Goal: Task Accomplishment & Management: Complete application form

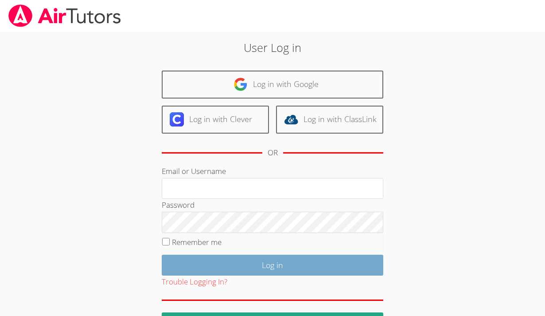
type input "kirsten.r.marino@gmail.com"
click at [275, 258] on input "Log in" at bounding box center [273, 264] width 222 height 21
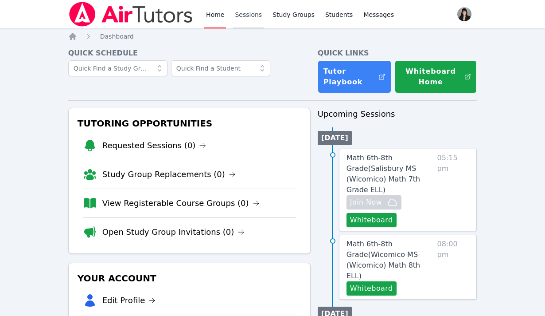
click at [255, 20] on link "Sessions" at bounding box center [248, 14] width 31 height 28
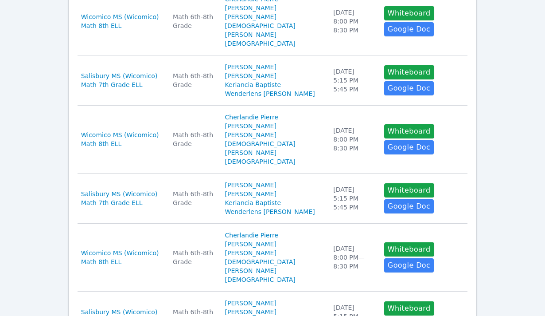
scroll to position [602, 0]
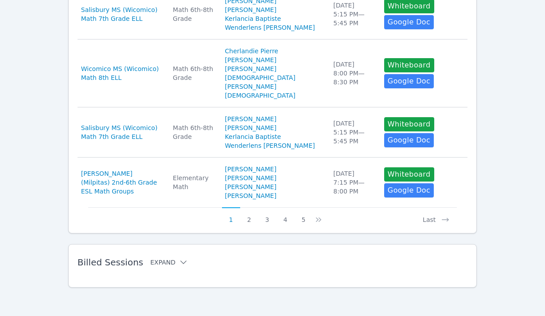
click at [161, 264] on button "Expand" at bounding box center [169, 262] width 38 height 9
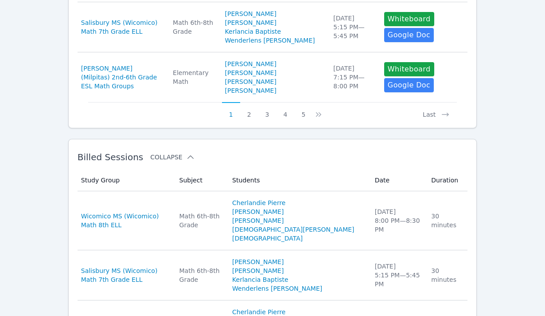
scroll to position [762, 0]
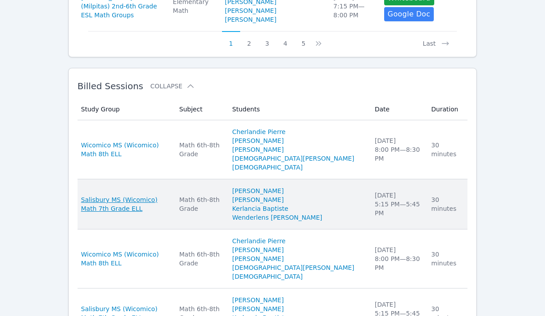
click at [163, 211] on span "Salisbury MS (Wicomico) Math 7th Grade ELL" at bounding box center [125, 204] width 88 height 18
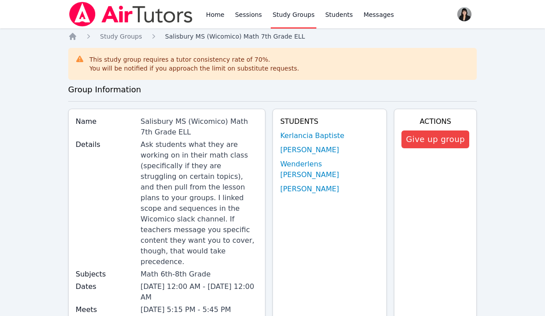
click at [215, 40] on link "Salisbury MS (Wicomico) Math 7th Grade ELL" at bounding box center [235, 36] width 140 height 9
click at [123, 37] on span "Study Groups" at bounding box center [121, 36] width 42 height 7
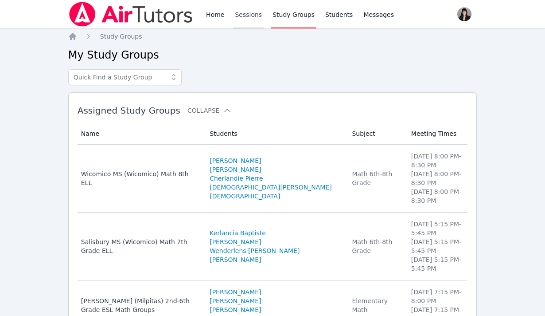
click at [249, 15] on link "Sessions" at bounding box center [248, 14] width 31 height 28
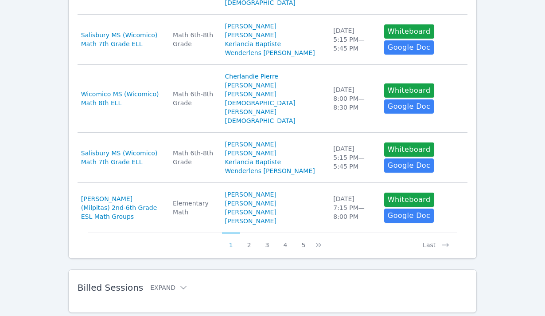
scroll to position [602, 0]
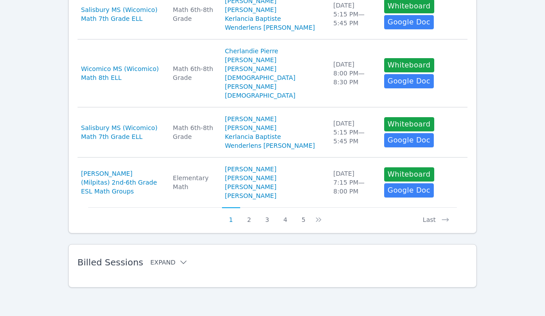
click at [165, 262] on button "Expand" at bounding box center [169, 262] width 38 height 9
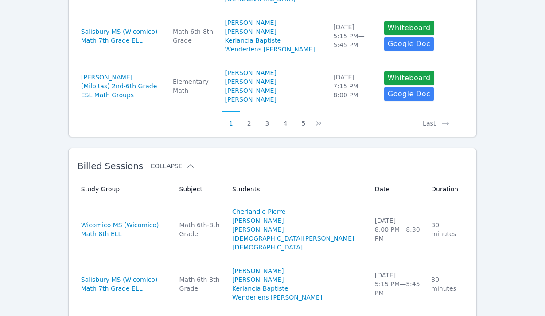
scroll to position [773, 0]
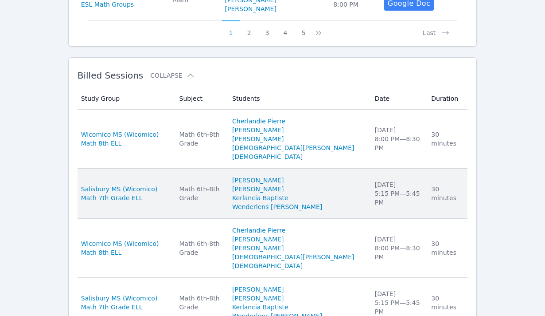
click at [395, 204] on div "Wed Sep 24 5:15 PM — 5:45 PM" at bounding box center [398, 193] width 46 height 27
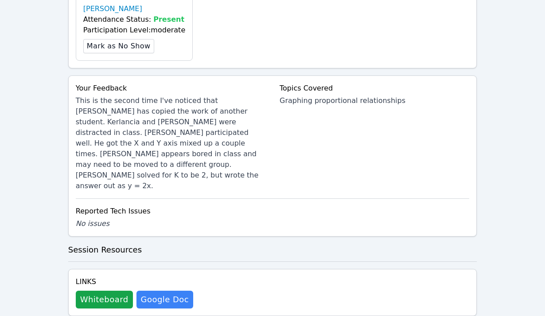
scroll to position [601, 0]
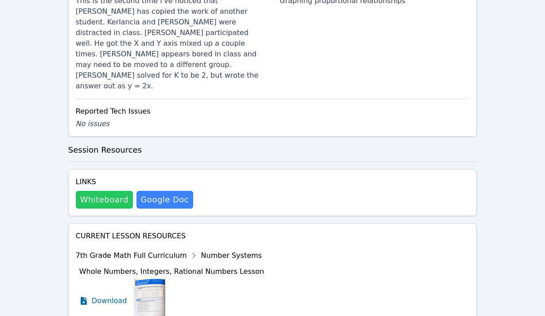
click at [93, 191] on button "Whiteboard" at bounding box center [104, 200] width 57 height 18
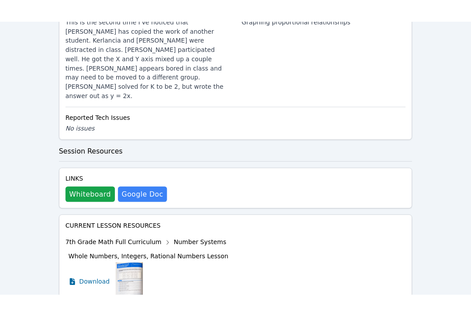
scroll to position [0, 0]
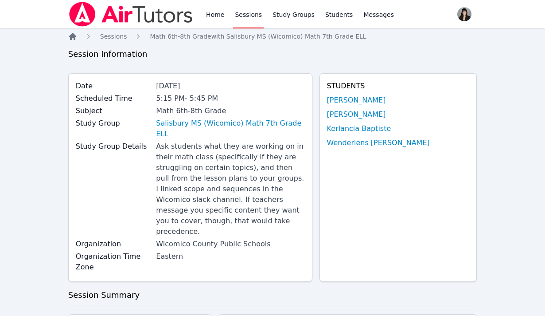
click at [74, 37] on icon "Breadcrumb" at bounding box center [72, 36] width 7 height 7
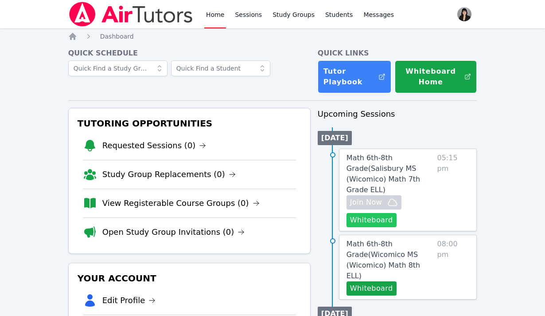
click at [378, 215] on button "Whiteboard" at bounding box center [372, 220] width 50 height 14
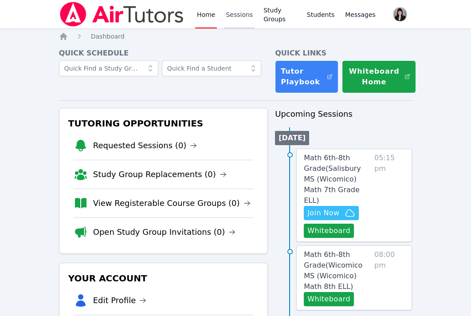
click at [244, 15] on link "Sessions" at bounding box center [239, 14] width 31 height 28
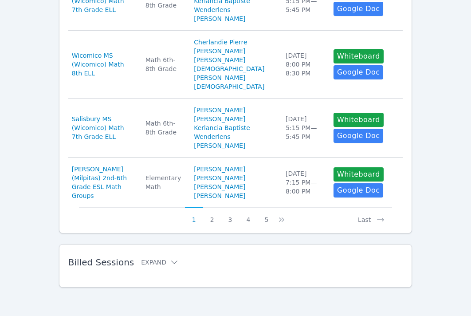
scroll to position [735, 0]
click at [161, 263] on button "Expand" at bounding box center [160, 262] width 38 height 9
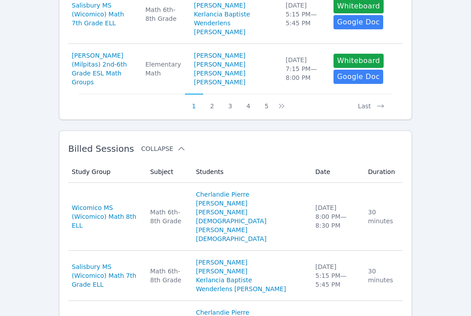
scroll to position [922, 0]
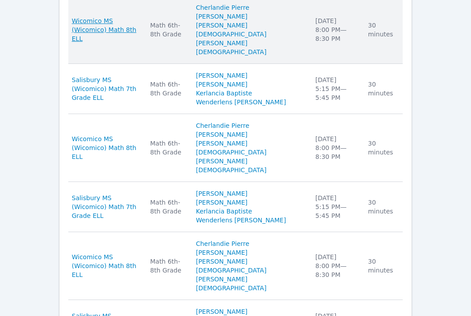
click at [140, 43] on span "Wicomico MS (Wicomico) Math 8th ELL" at bounding box center [106, 29] width 68 height 27
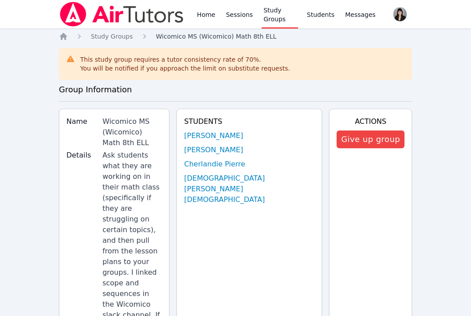
click at [168, 34] on span "Wicomico MS (Wicomico) Math 8th ELL" at bounding box center [216, 36] width 121 height 7
click at [63, 35] on icon "Breadcrumb" at bounding box center [63, 36] width 7 height 7
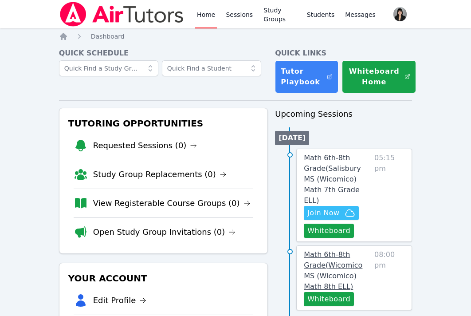
click at [332, 252] on span "Math 6th-8th Grade ( Wicomico MS (Wicomico) Math 8th ELL )" at bounding box center [333, 270] width 59 height 40
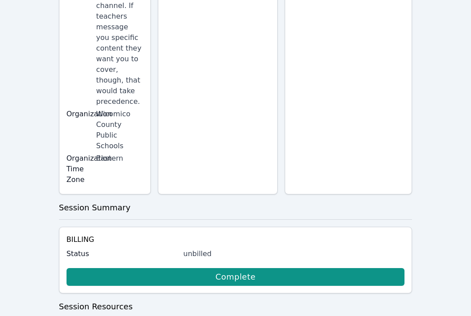
scroll to position [422, 0]
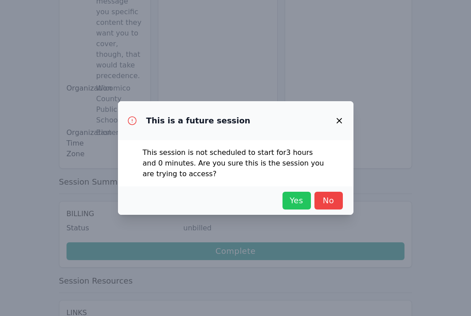
click at [304, 199] on span "Yes" at bounding box center [297, 200] width 20 height 12
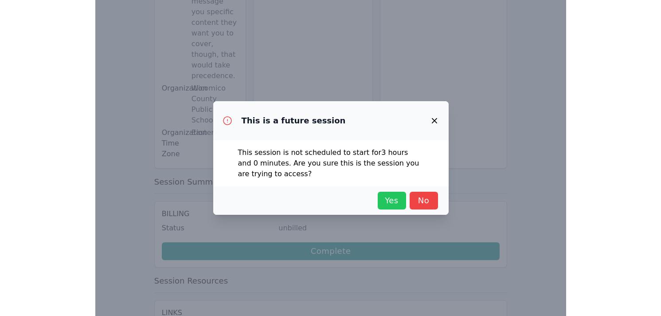
scroll to position [296, 0]
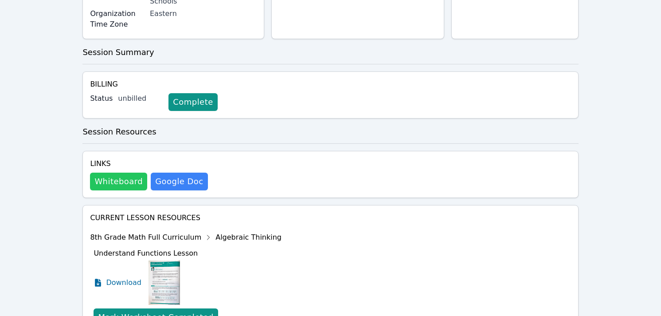
click at [121, 172] on button "Whiteboard" at bounding box center [118, 181] width 57 height 18
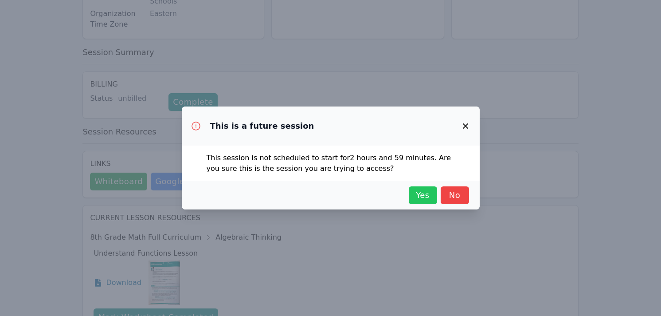
click at [427, 192] on span "Yes" at bounding box center [423, 195] width 20 height 12
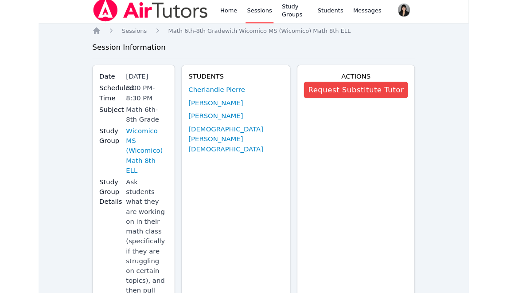
scroll to position [0, 0]
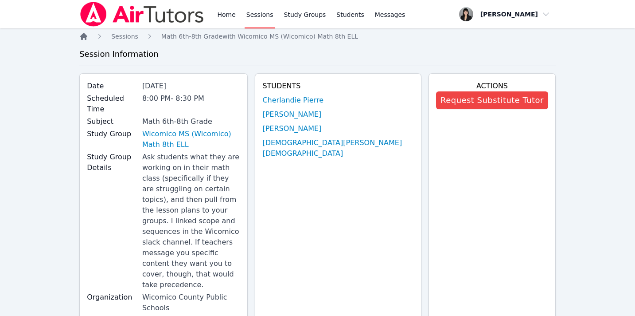
click at [87, 35] on icon "Breadcrumb" at bounding box center [83, 36] width 9 height 9
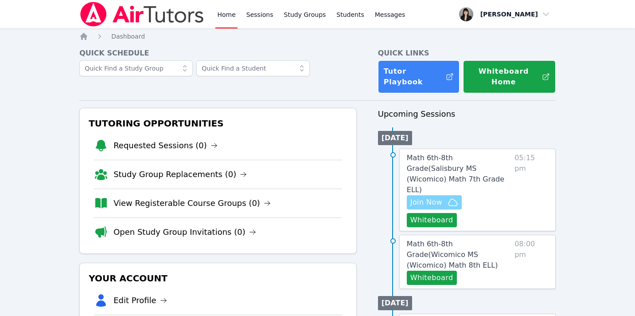
click at [440, 197] on span "Join Now" at bounding box center [426, 202] width 32 height 11
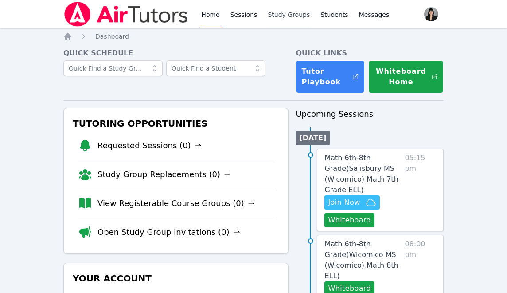
click at [285, 14] on link "Study Groups" at bounding box center [289, 14] width 46 height 28
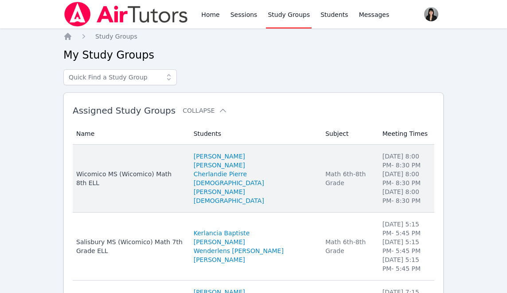
click at [180, 172] on div "Wicomico MS (Wicomico) Math 8th ELL" at bounding box center [129, 178] width 107 height 18
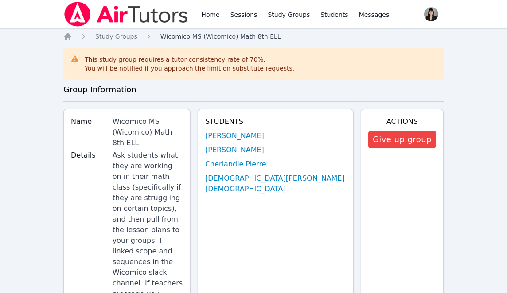
click at [185, 33] on span "Wicomico MS (Wicomico) Math 8th ELL" at bounding box center [220, 36] width 121 height 7
click at [289, 17] on link "Study Groups" at bounding box center [289, 14] width 46 height 28
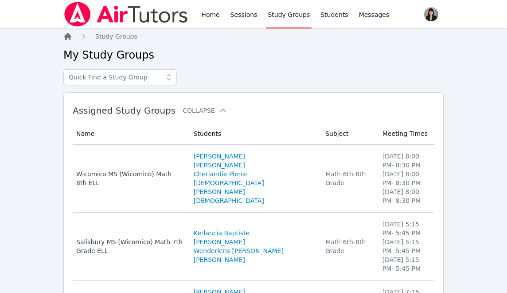
click at [66, 37] on icon "Breadcrumb" at bounding box center [67, 36] width 7 height 7
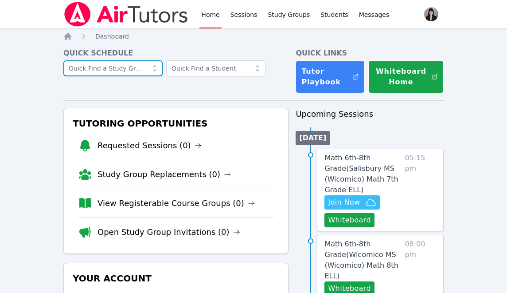
click at [140, 68] on input "text" at bounding box center [112, 68] width 99 height 16
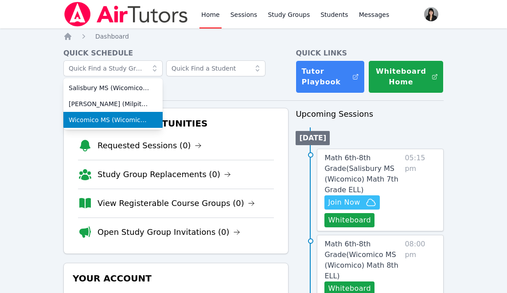
click at [129, 118] on span "Wicomico MS (Wicomico) Math 8th ELL" at bounding box center [113, 119] width 89 height 9
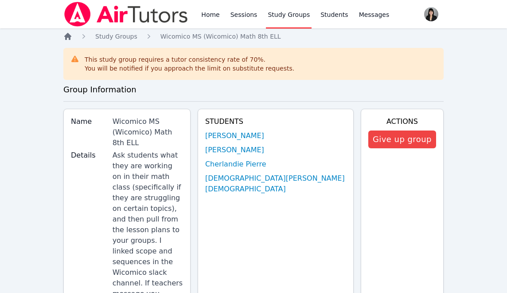
click at [69, 37] on icon "Breadcrumb" at bounding box center [67, 36] width 7 height 7
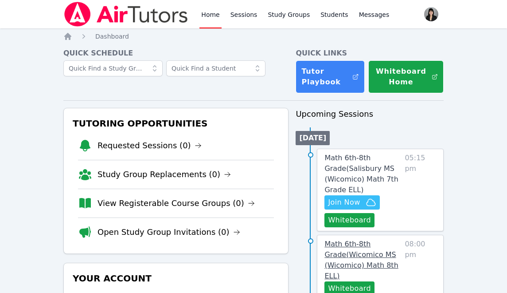
click at [367, 253] on span "Math 6th-8th Grade ( Wicomico MS (Wicomico) Math 8th ELL )" at bounding box center [361, 259] width 74 height 40
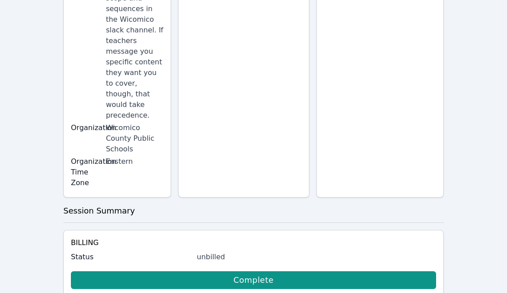
scroll to position [423, 0]
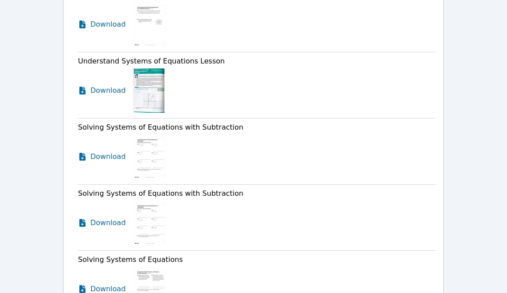
scroll to position [2220, 0]
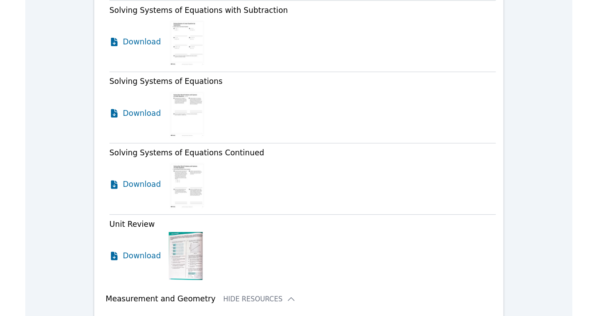
scroll to position [2336, 0]
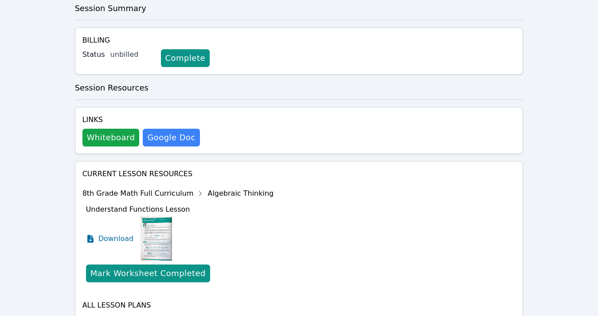
scroll to position [0, 0]
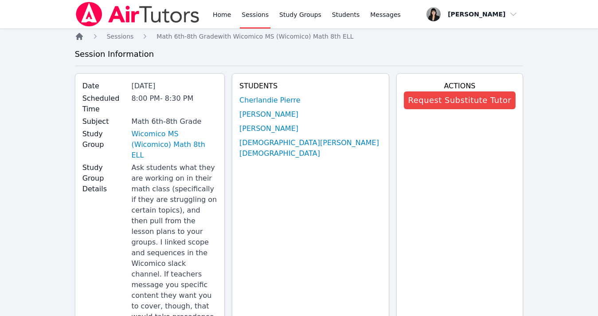
click at [79, 38] on icon "Breadcrumb" at bounding box center [79, 36] width 9 height 9
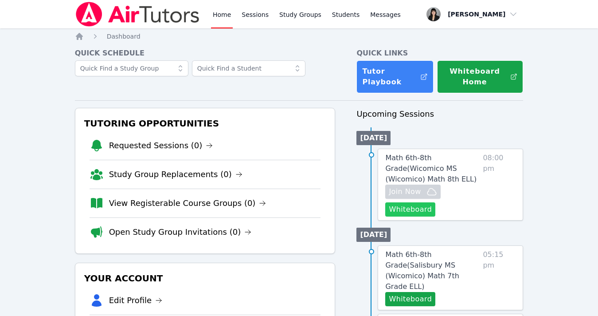
click at [418, 208] on button "Whiteboard" at bounding box center [410, 209] width 50 height 14
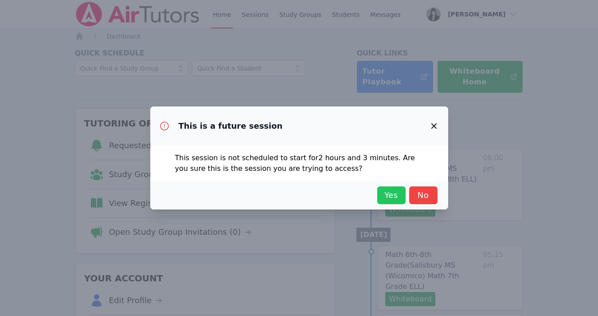
click at [391, 188] on button "Yes" at bounding box center [391, 195] width 28 height 18
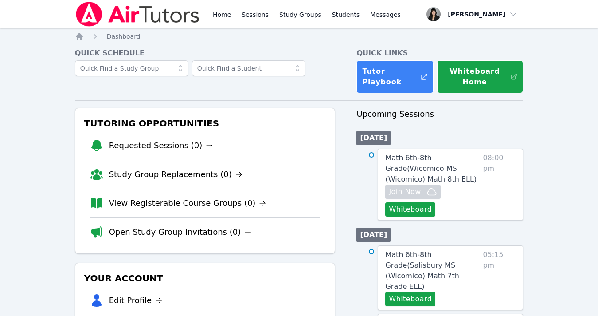
click at [152, 172] on link "Study Group Replacements (0)" at bounding box center [175, 174] width 133 height 12
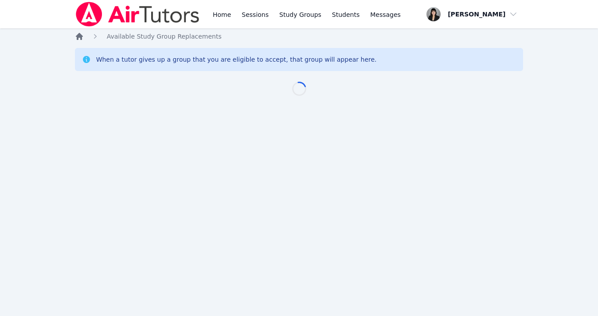
click at [78, 33] on icon "Breadcrumb" at bounding box center [79, 36] width 9 height 9
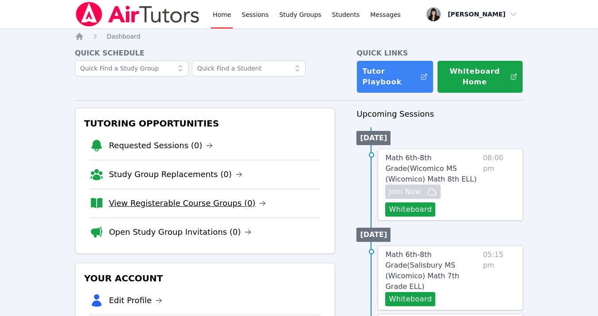
click at [158, 207] on link "View Registerable Course Groups (0)" at bounding box center [187, 203] width 157 height 12
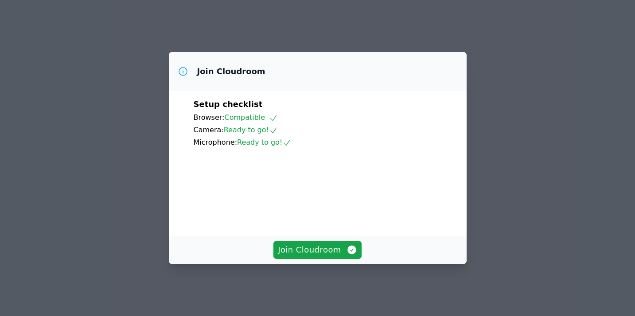
click at [302, 256] on span "Join Cloudroom" at bounding box center [317, 249] width 79 height 12
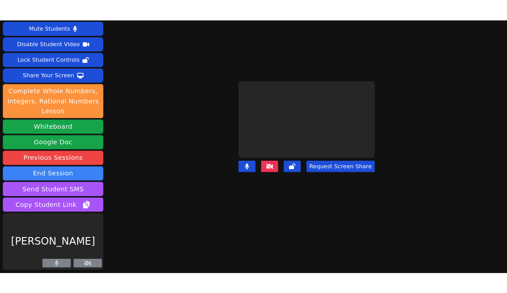
scroll to position [16, 0]
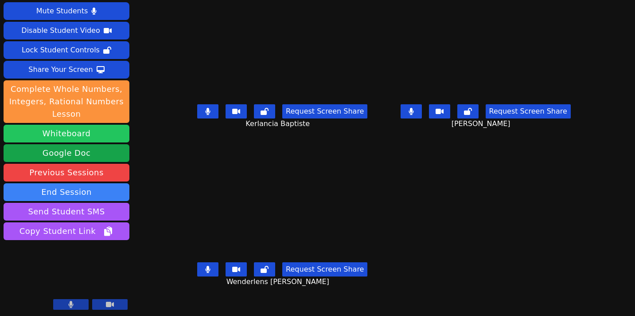
click at [71, 136] on button "Whiteboard" at bounding box center [67, 134] width 126 height 18
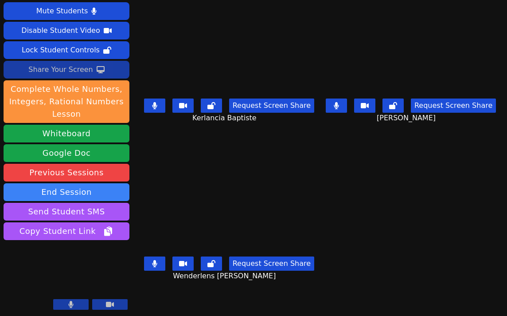
click at [69, 74] on div "Share Your Screen" at bounding box center [60, 69] width 65 height 14
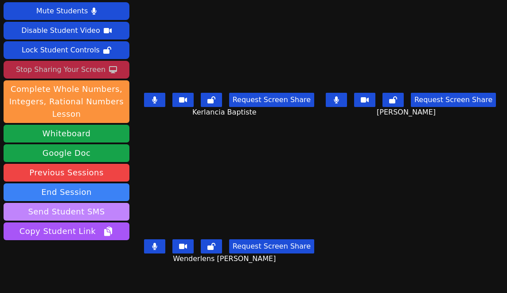
scroll to position [39, 0]
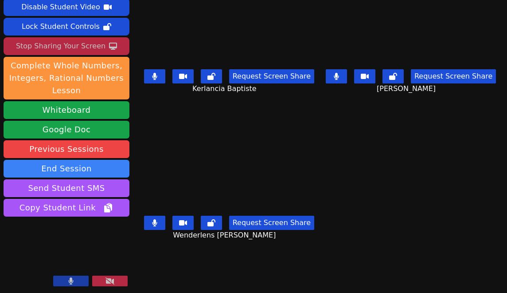
click at [103, 279] on button at bounding box center [109, 280] width 35 height 11
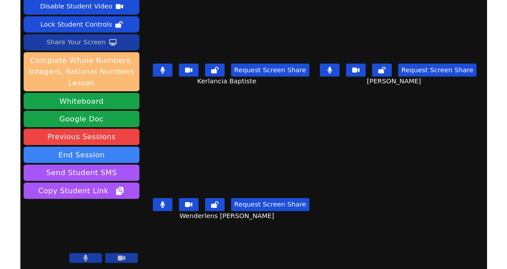
scroll to position [0, 0]
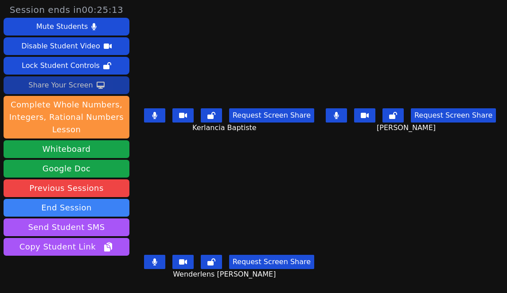
click at [84, 85] on div "Share Your Screen" at bounding box center [60, 85] width 65 height 14
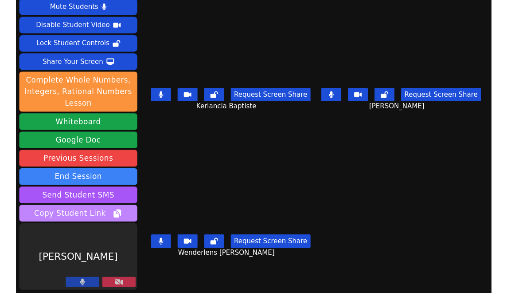
scroll to position [16, 0]
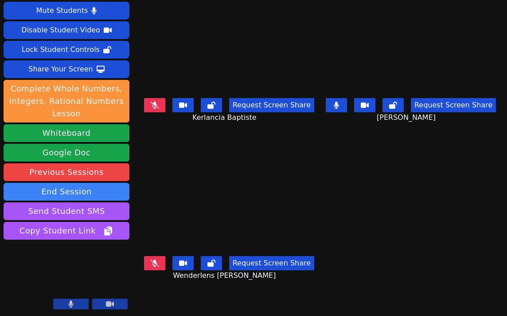
click at [156, 107] on icon at bounding box center [154, 105] width 9 height 7
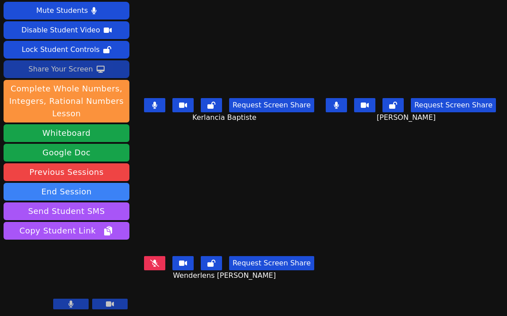
click at [72, 68] on div "Share Your Screen" at bounding box center [60, 69] width 65 height 14
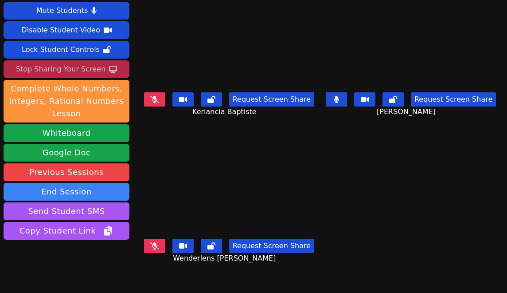
click at [155, 248] on icon at bounding box center [154, 245] width 9 height 7
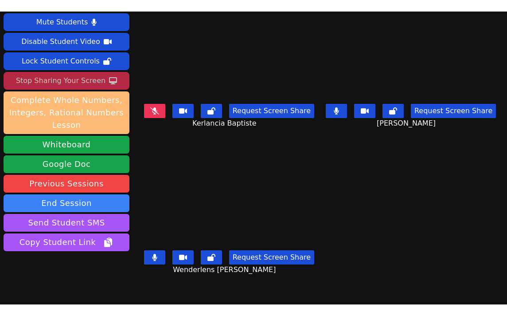
scroll to position [0, 0]
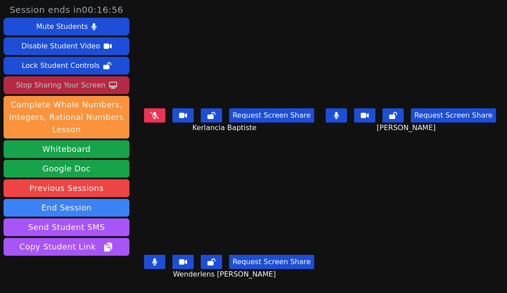
click at [158, 118] on icon at bounding box center [154, 115] width 9 height 7
click at [155, 269] on button at bounding box center [154, 261] width 21 height 14
click at [347, 120] on button at bounding box center [336, 115] width 21 height 14
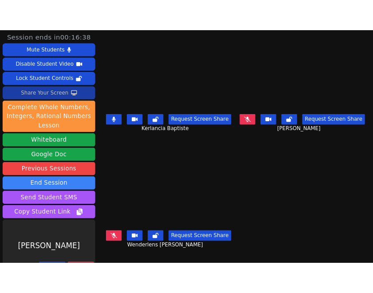
scroll to position [16, 0]
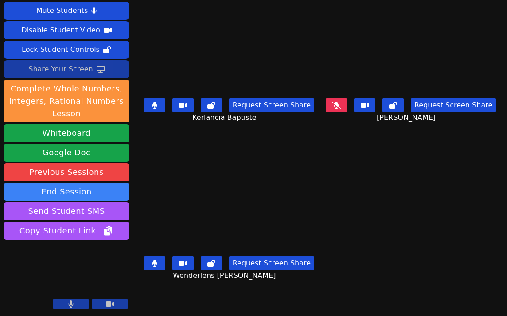
click at [157, 272] on div "Request Screen Share Wenderlens [PERSON_NAME]" at bounding box center [229, 269] width 175 height 35
click at [155, 263] on icon at bounding box center [154, 262] width 5 height 7
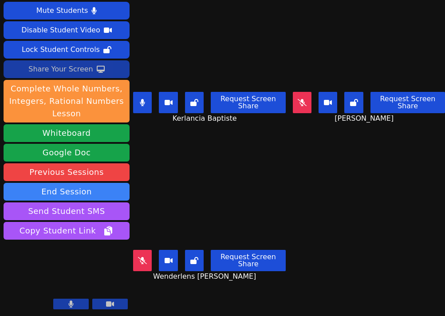
click at [302, 104] on icon at bounding box center [301, 102] width 9 height 7
click at [141, 263] on button at bounding box center [142, 260] width 19 height 21
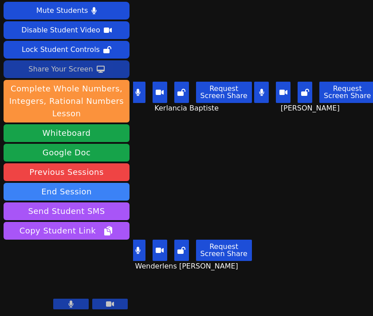
click at [62, 72] on div "Share Your Screen" at bounding box center [60, 69] width 65 height 14
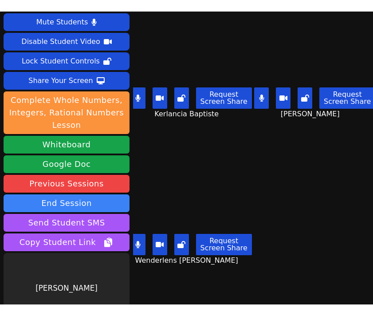
scroll to position [39, 0]
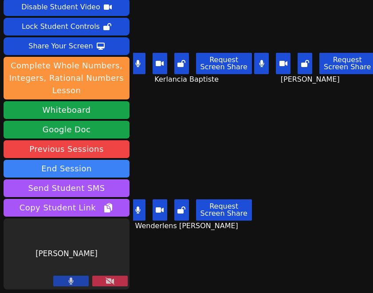
click at [112, 283] on icon at bounding box center [109, 280] width 9 height 7
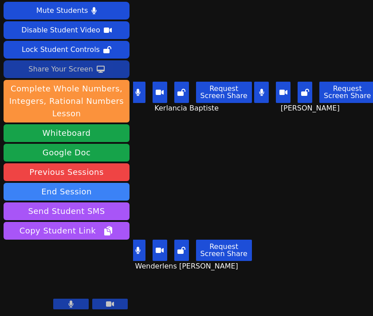
click at [78, 72] on div "Share Your Screen" at bounding box center [60, 69] width 65 height 14
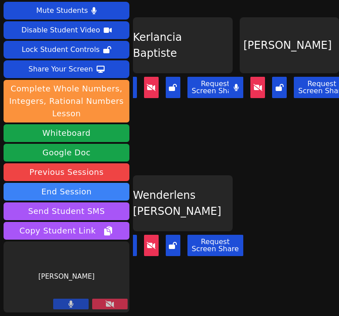
click at [116, 303] on button at bounding box center [109, 303] width 35 height 11
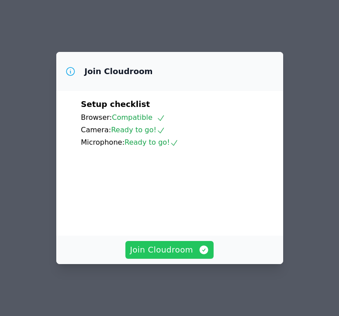
click at [148, 256] on span "Join Cloudroom" at bounding box center [169, 249] width 79 height 12
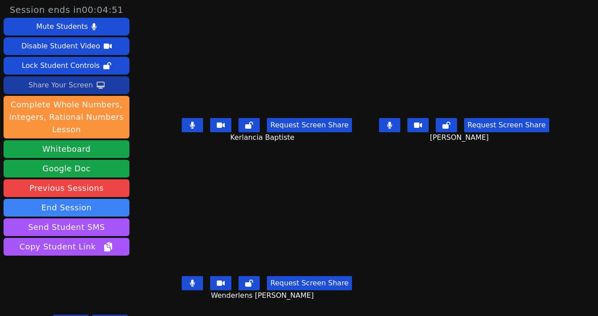
click at [87, 84] on div "Share Your Screen" at bounding box center [60, 85] width 65 height 14
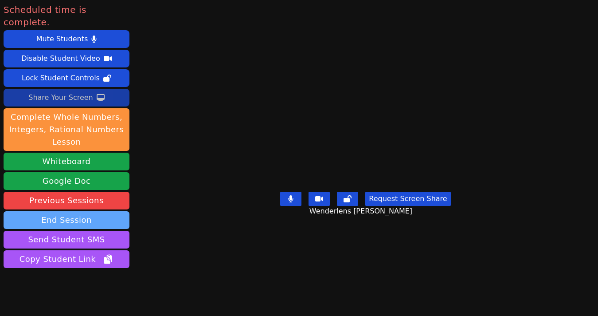
click at [82, 211] on button "End Session" at bounding box center [67, 220] width 126 height 18
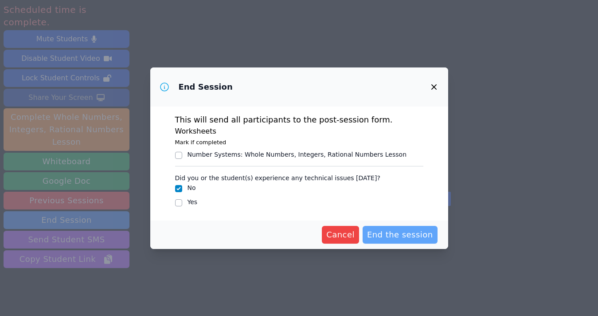
click at [339, 235] on span "End the session" at bounding box center [400, 234] width 66 height 12
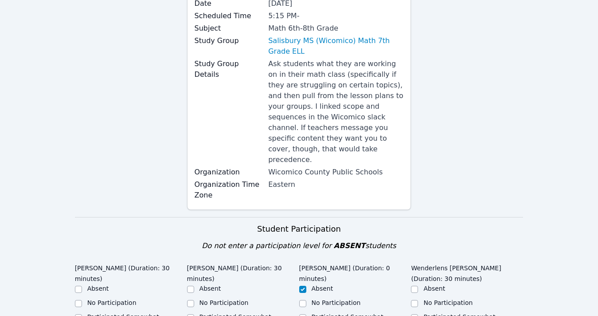
scroll to position [295, 0]
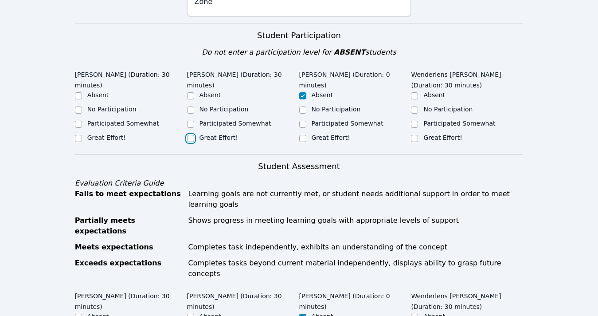
click at [191, 135] on input "Great Effort!" at bounding box center [190, 138] width 7 height 7
checkbox input "true"
click at [339, 121] on input "Participated Somewhat" at bounding box center [414, 124] width 7 height 7
checkbox input "true"
click at [78, 135] on input "Great Effort!" at bounding box center [78, 138] width 7 height 7
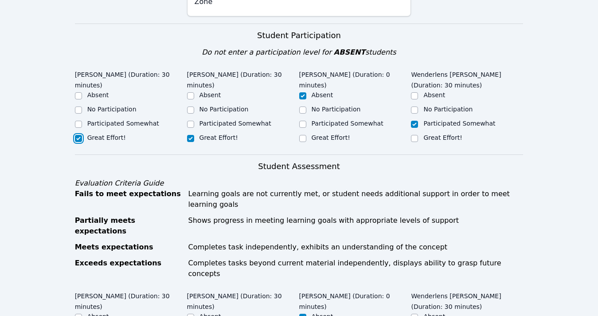
checkbox input "true"
click at [78, 121] on input "Participated Somewhat" at bounding box center [78, 124] width 7 height 7
checkbox input "true"
checkbox input "false"
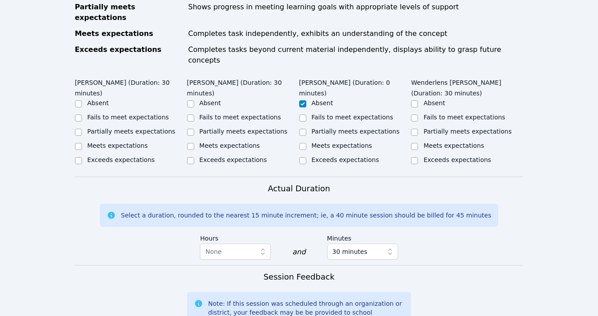
scroll to position [428, 0]
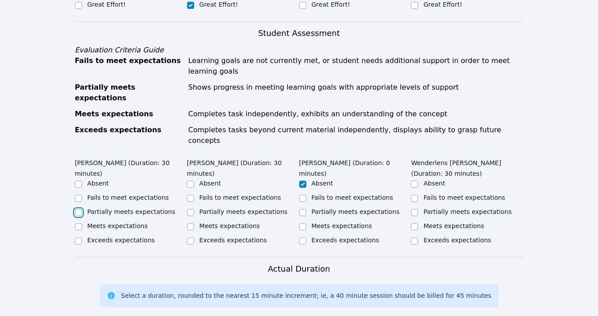
click at [77, 209] on input "Partially meets expectations" at bounding box center [78, 212] width 7 height 7
checkbox input "true"
click at [191, 223] on input "Meets expectations" at bounding box center [190, 226] width 7 height 7
checkbox input "true"
click at [339, 209] on input "Partially meets expectations" at bounding box center [414, 212] width 7 height 7
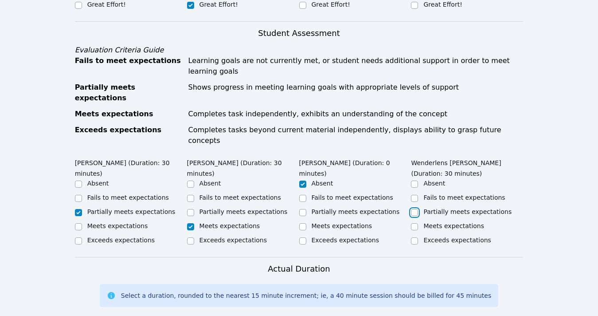
checkbox input "true"
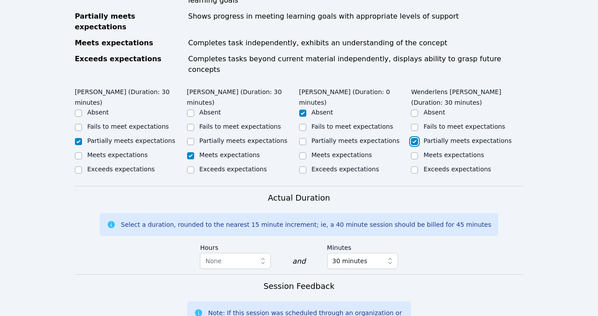
scroll to position [570, 0]
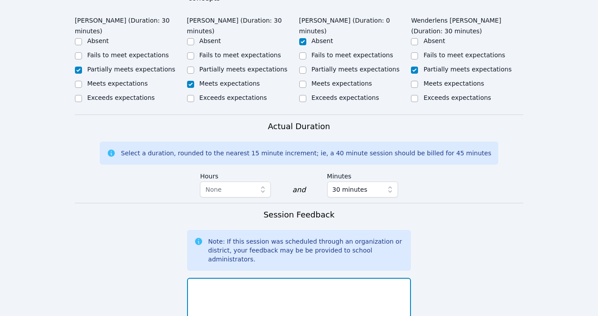
click at [339, 277] on textarea at bounding box center [299, 301] width 224 height 48
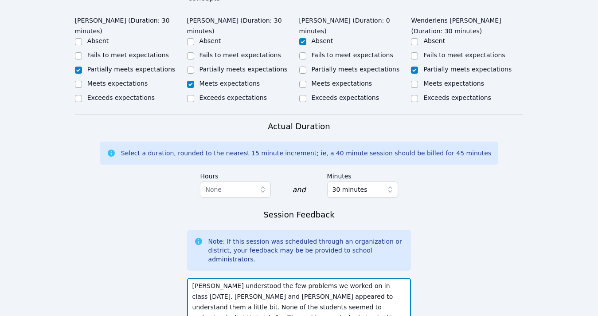
scroll to position [6, 0]
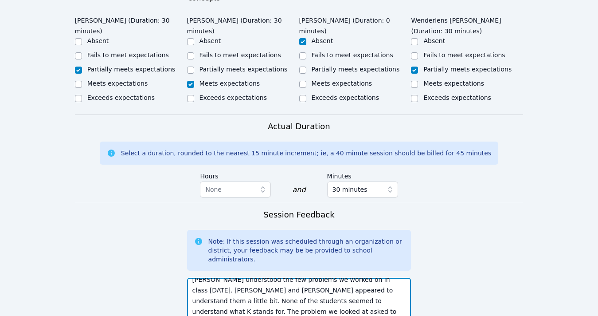
click at [301, 279] on textarea "Hansley understood the few problems we worked on in class today. Wenderlens and…" at bounding box center [299, 301] width 224 height 48
click at [339, 277] on textarea "Hansley understood the few problems we worked on in class today. Wenderlens and…" at bounding box center [299, 301] width 224 height 48
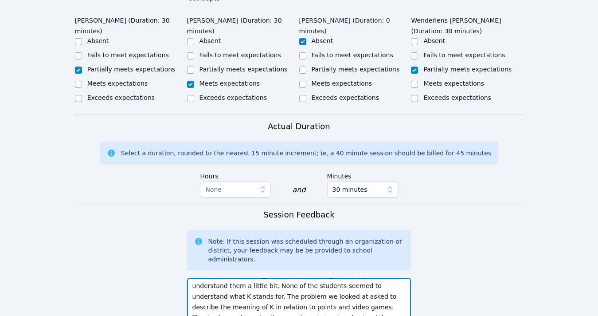
scroll to position [715, 0]
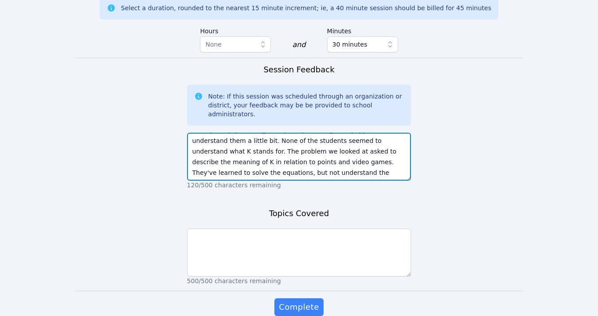
type textarea "Hansley understood the few problems we worked on in class today. Wenderlens and…"
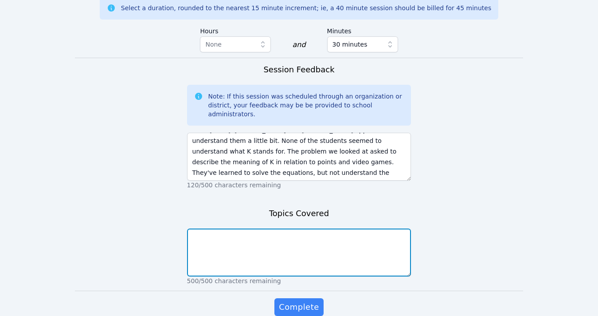
click at [339, 228] on textarea at bounding box center [299, 252] width 224 height 48
type textarea "Proportional relationships"
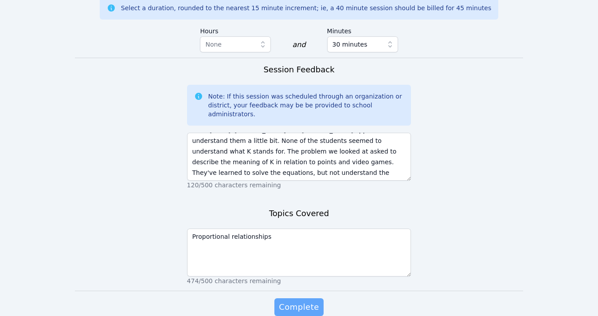
click at [308, 301] on span "Complete" at bounding box center [299, 307] width 40 height 12
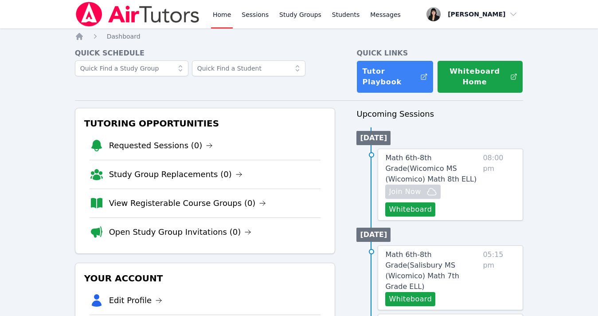
scroll to position [67, 0]
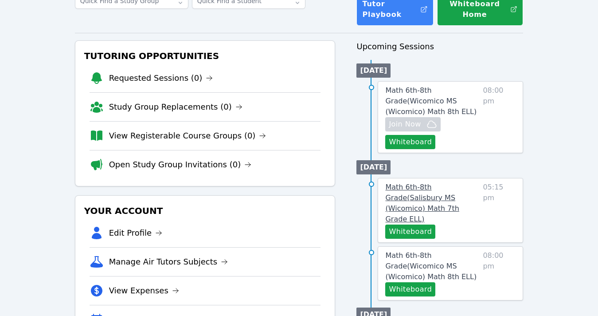
click at [339, 188] on span "Math 6th-8th Grade ( Salisbury MS (Wicomico) Math 7th Grade ELL )" at bounding box center [422, 203] width 74 height 40
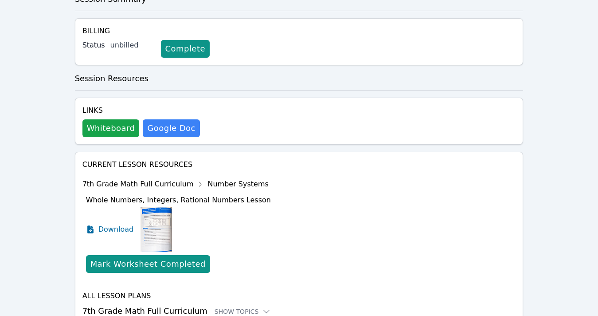
scroll to position [338, 0]
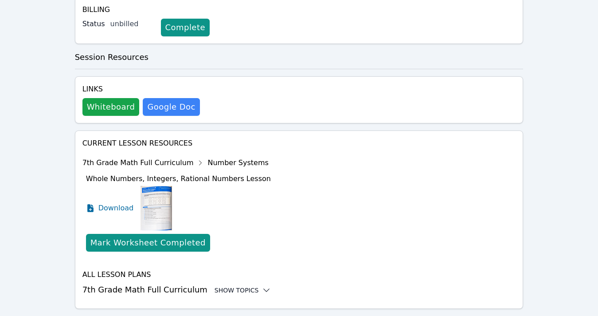
click at [234, 285] on div "Show Topics" at bounding box center [243, 289] width 57 height 9
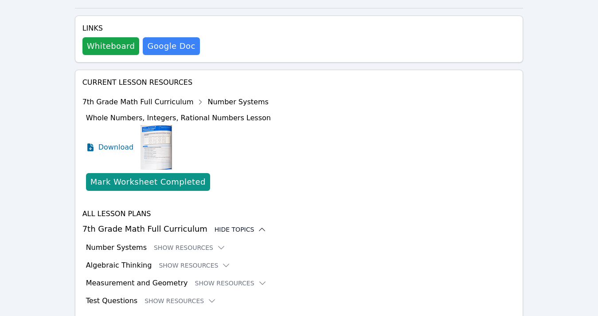
scroll to position [411, 0]
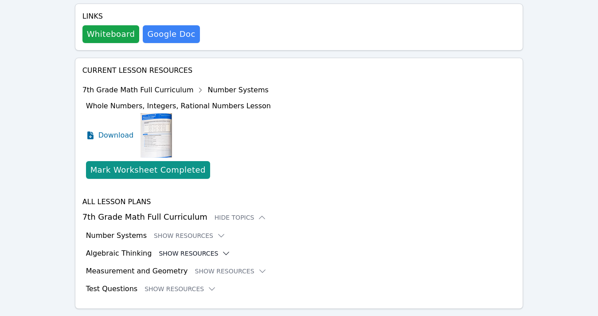
click at [194, 249] on button "Show Resources" at bounding box center [195, 253] width 72 height 9
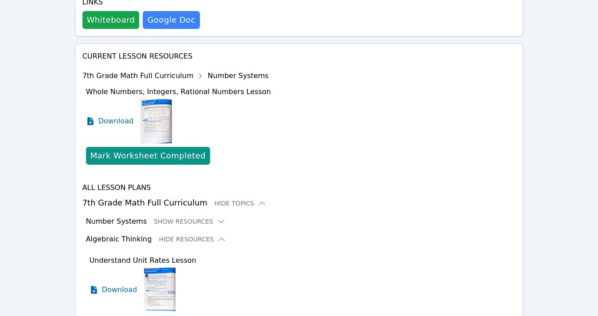
scroll to position [435, 0]
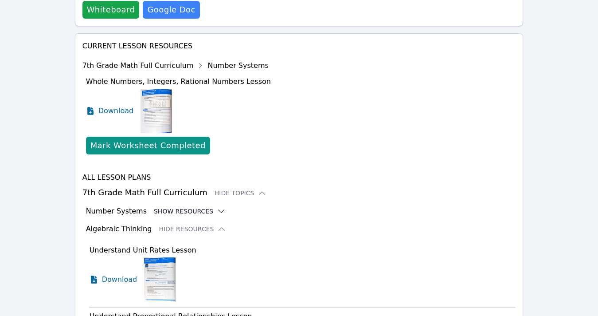
click at [198, 207] on button "Show Resources" at bounding box center [190, 211] width 72 height 9
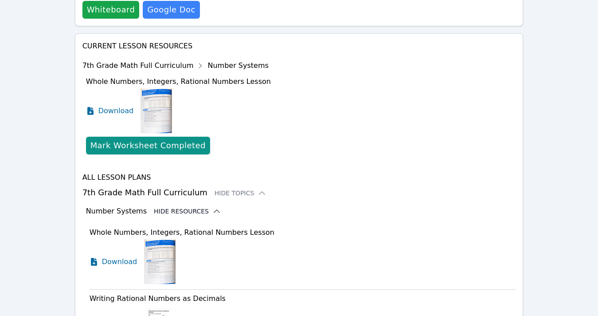
click at [197, 207] on button "Hide Resources" at bounding box center [187, 211] width 67 height 9
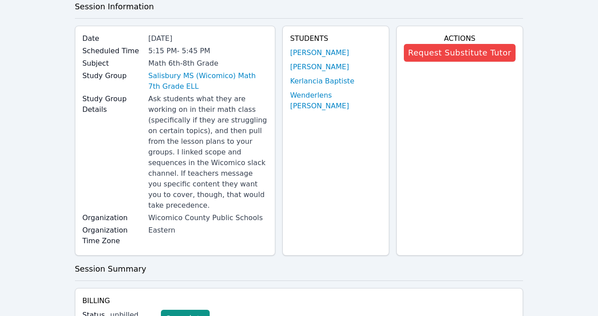
scroll to position [0, 0]
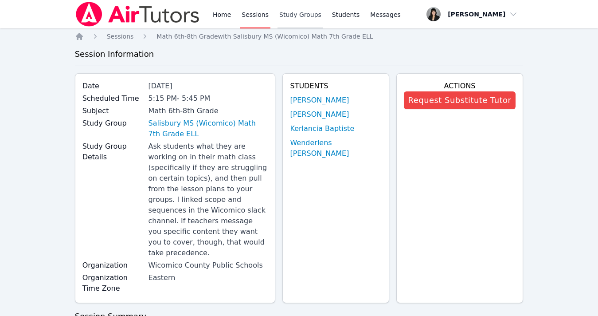
click at [314, 16] on link "Study Groups" at bounding box center [300, 14] width 46 height 28
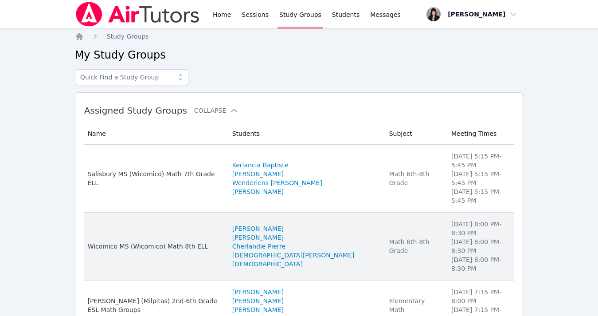
click at [191, 242] on div "Wicomico MS (Wicomico) Math 8th ELL" at bounding box center [155, 246] width 134 height 9
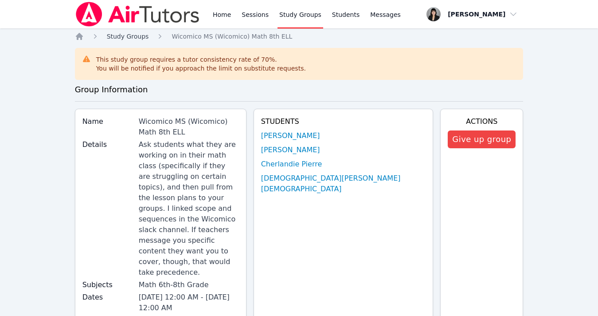
click at [127, 39] on span "Study Groups" at bounding box center [128, 36] width 42 height 7
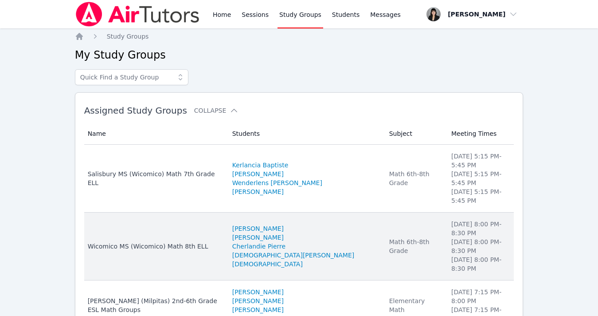
scroll to position [16, 0]
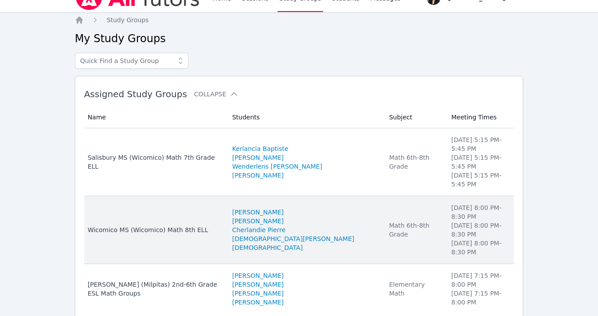
click at [167, 207] on td "Name Wicomico MS (Wicomico) Math 8th ELL" at bounding box center [155, 230] width 143 height 68
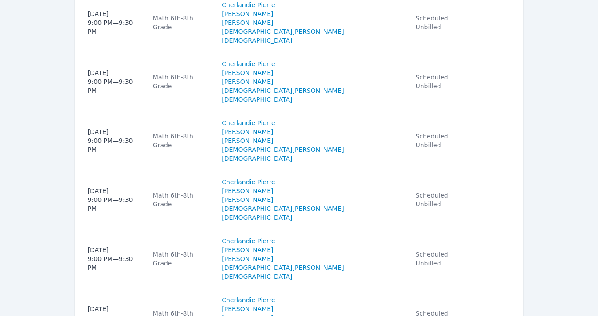
scroll to position [963, 0]
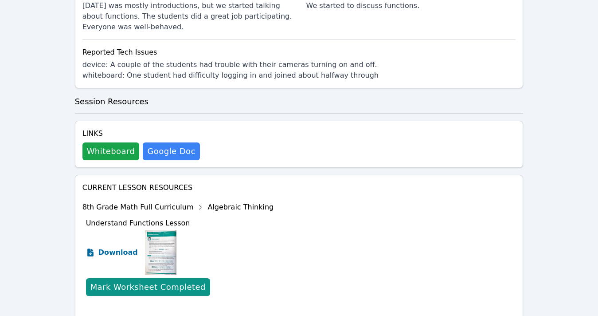
scroll to position [599, 0]
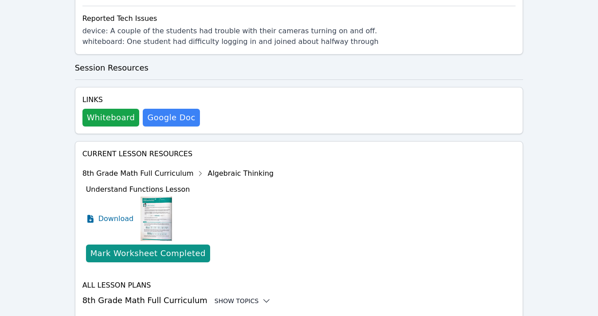
click at [230, 296] on div "Show Topics" at bounding box center [243, 300] width 57 height 9
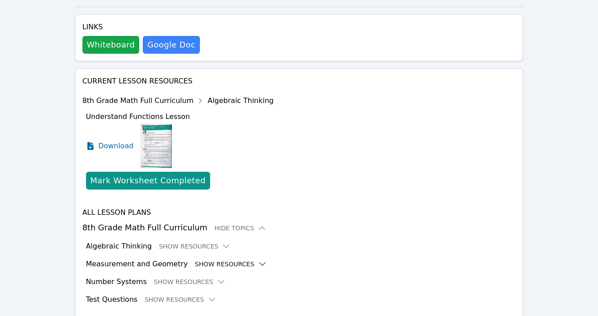
click at [214, 259] on button "Show Resources" at bounding box center [231, 263] width 72 height 9
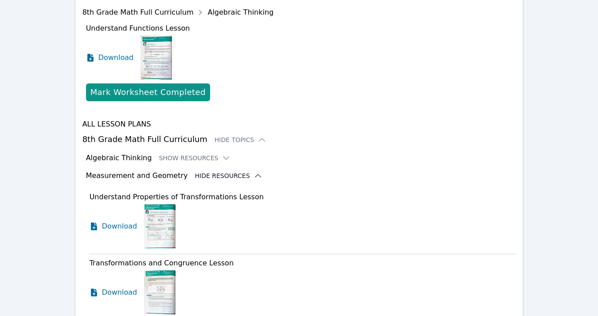
scroll to position [777, 0]
